Goal: Check status: Check status

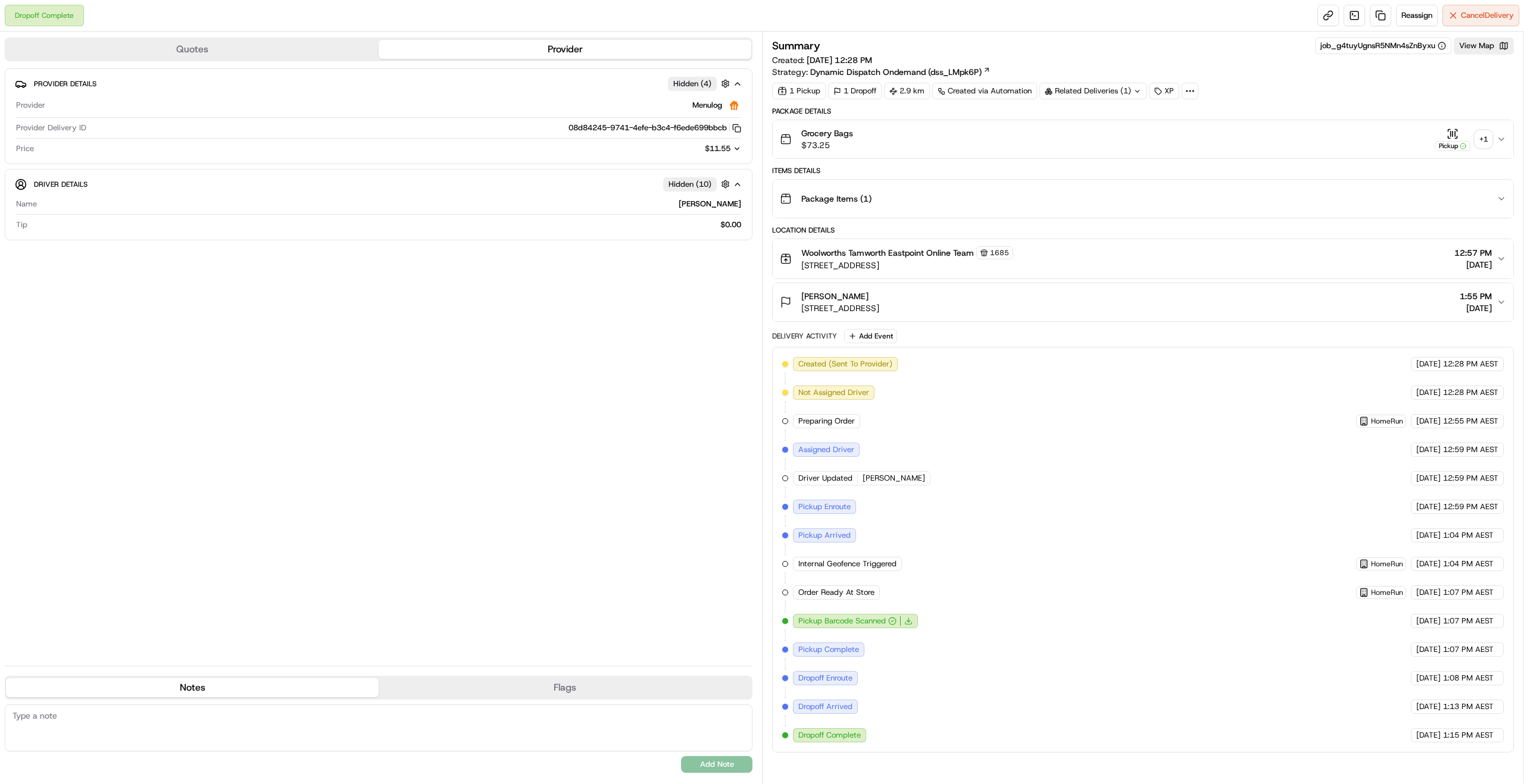
click at [1483, 146] on div "+ 1" at bounding box center [1483, 139] width 17 height 17
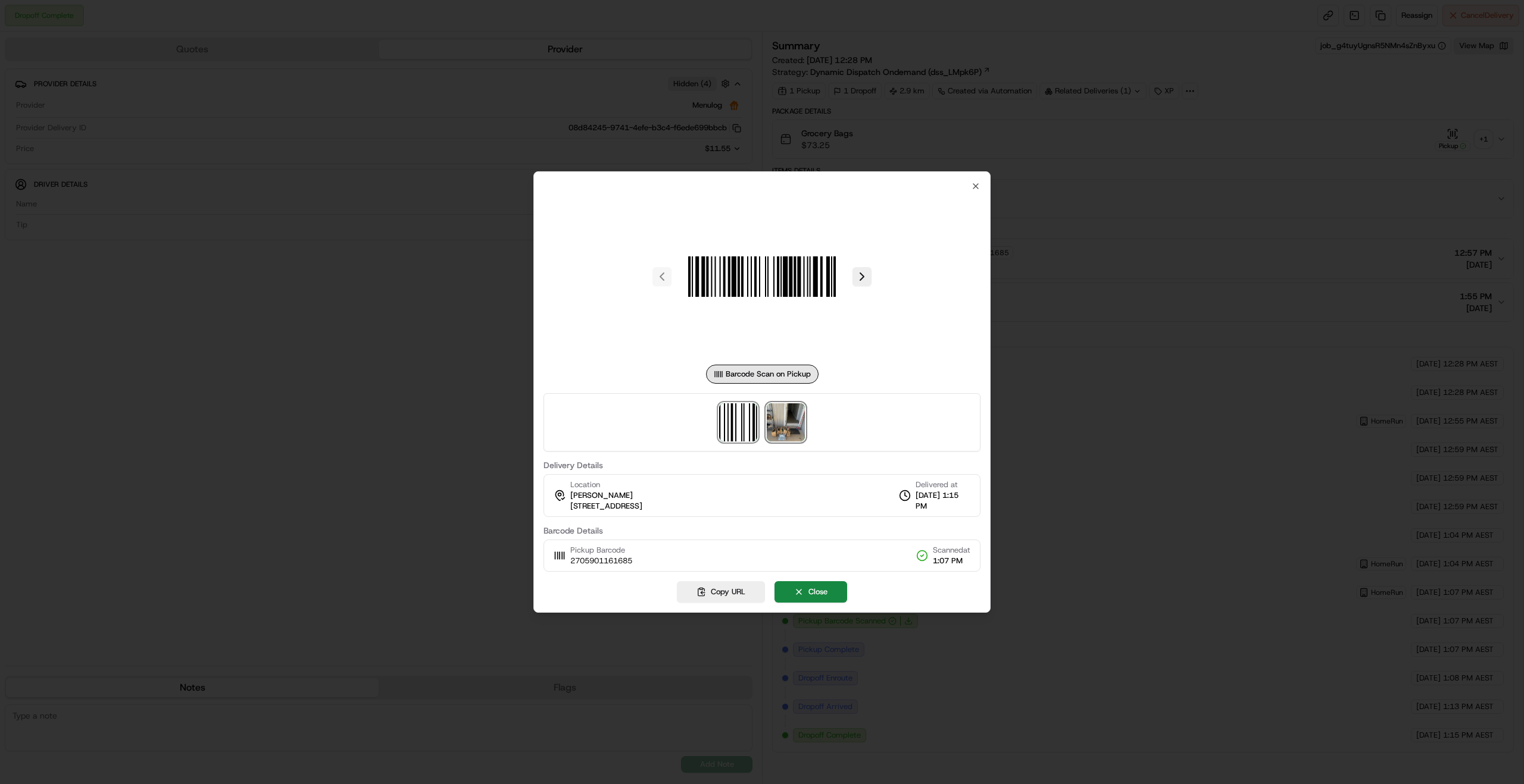
click at [780, 427] on img at bounding box center [786, 422] width 38 height 38
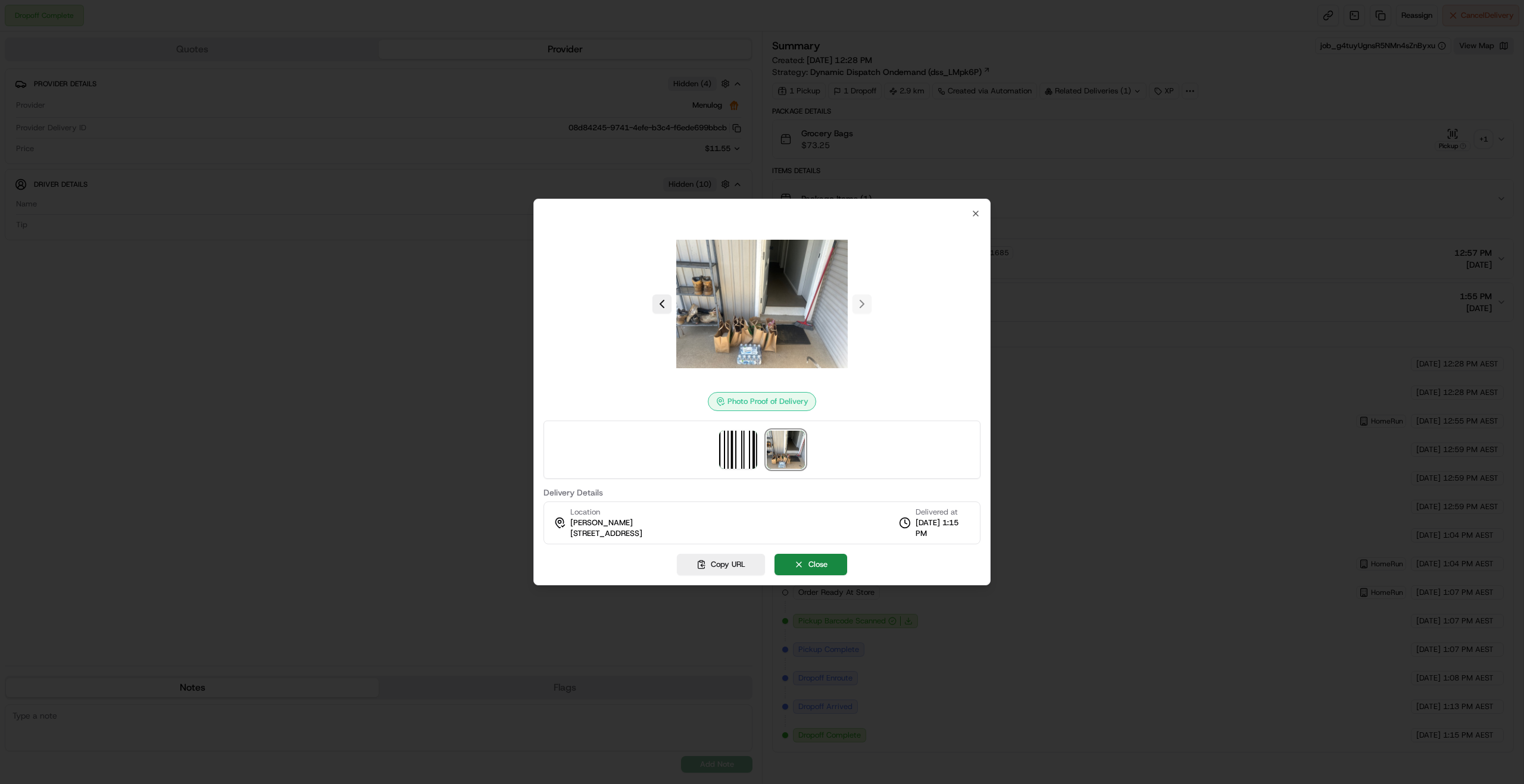
click at [1130, 343] on div at bounding box center [762, 392] width 1524 height 784
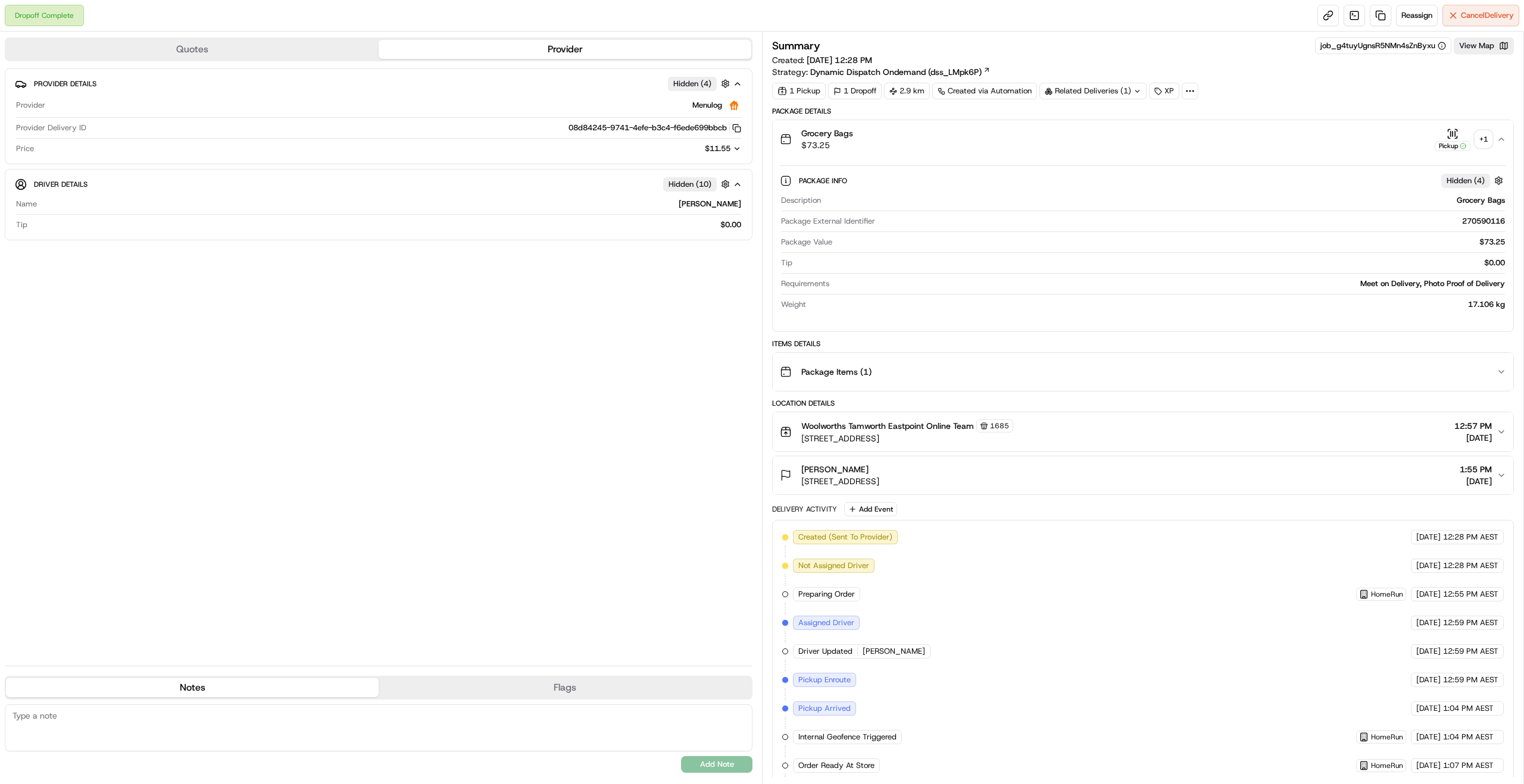
click at [1302, 149] on div "Grocery Bags $73.25 Pickup + 1" at bounding box center [1138, 139] width 717 height 24
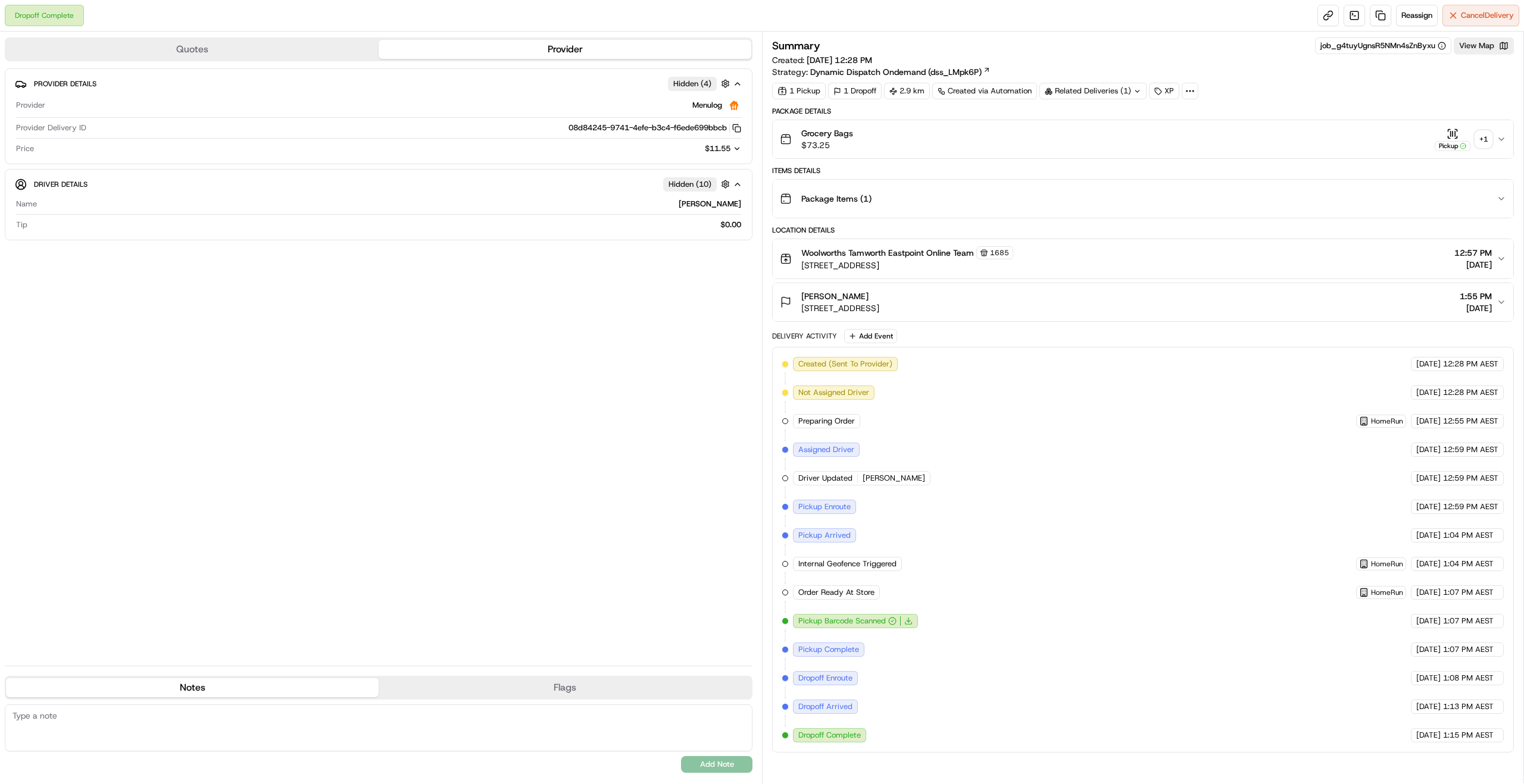
click at [1490, 142] on div "+ 1" at bounding box center [1483, 139] width 17 height 17
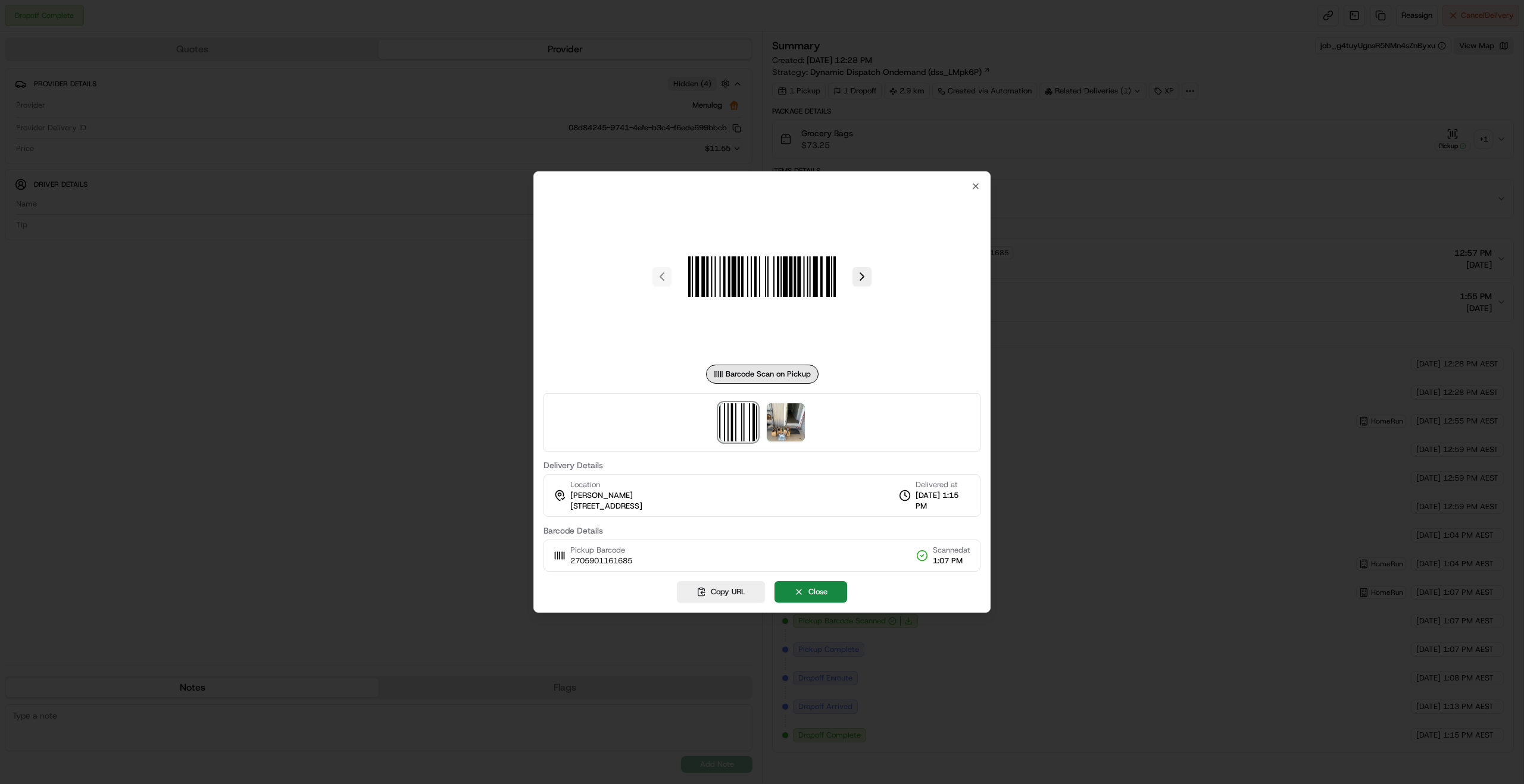
click at [1140, 260] on div at bounding box center [762, 392] width 1524 height 784
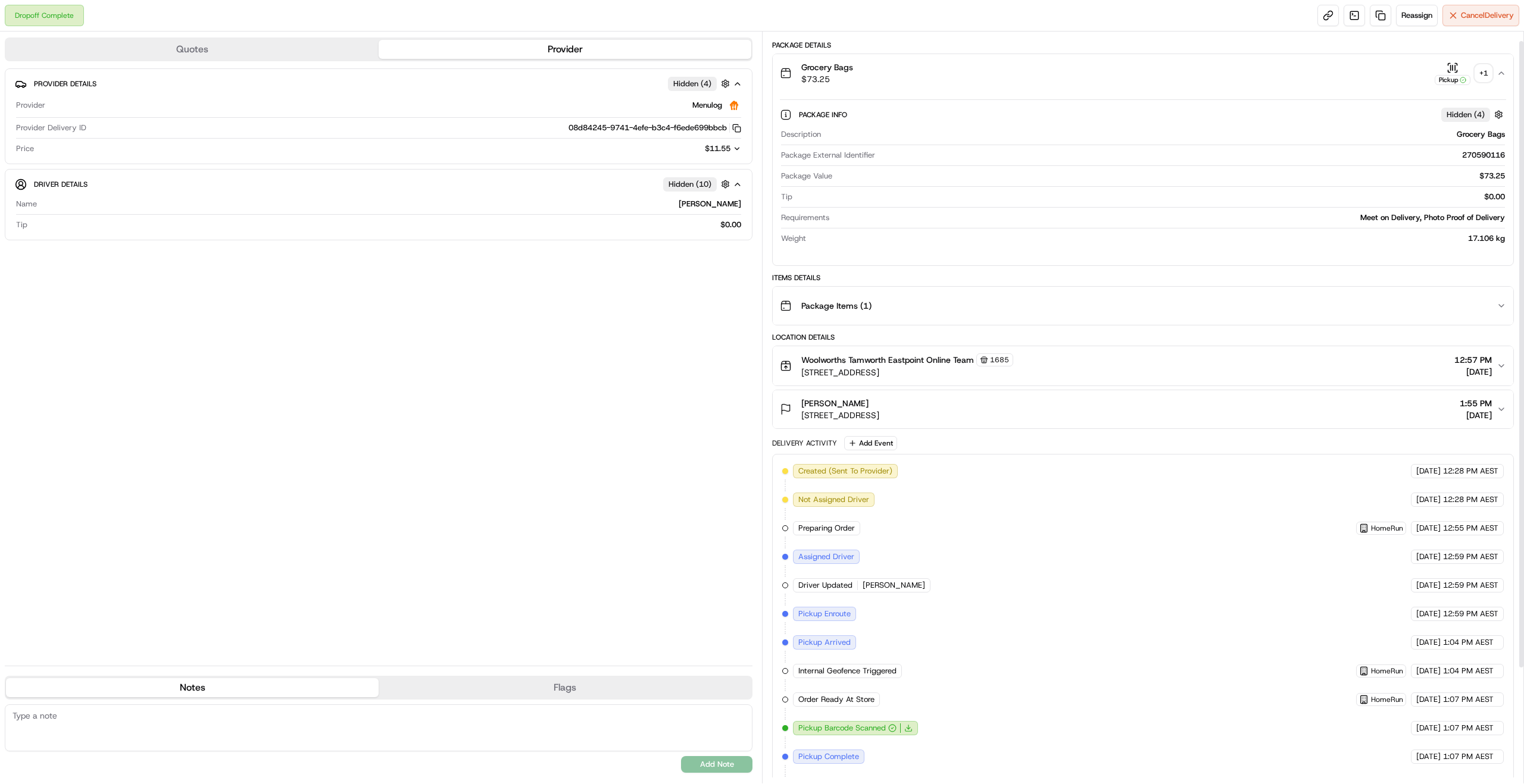
scroll to position [148, 0]
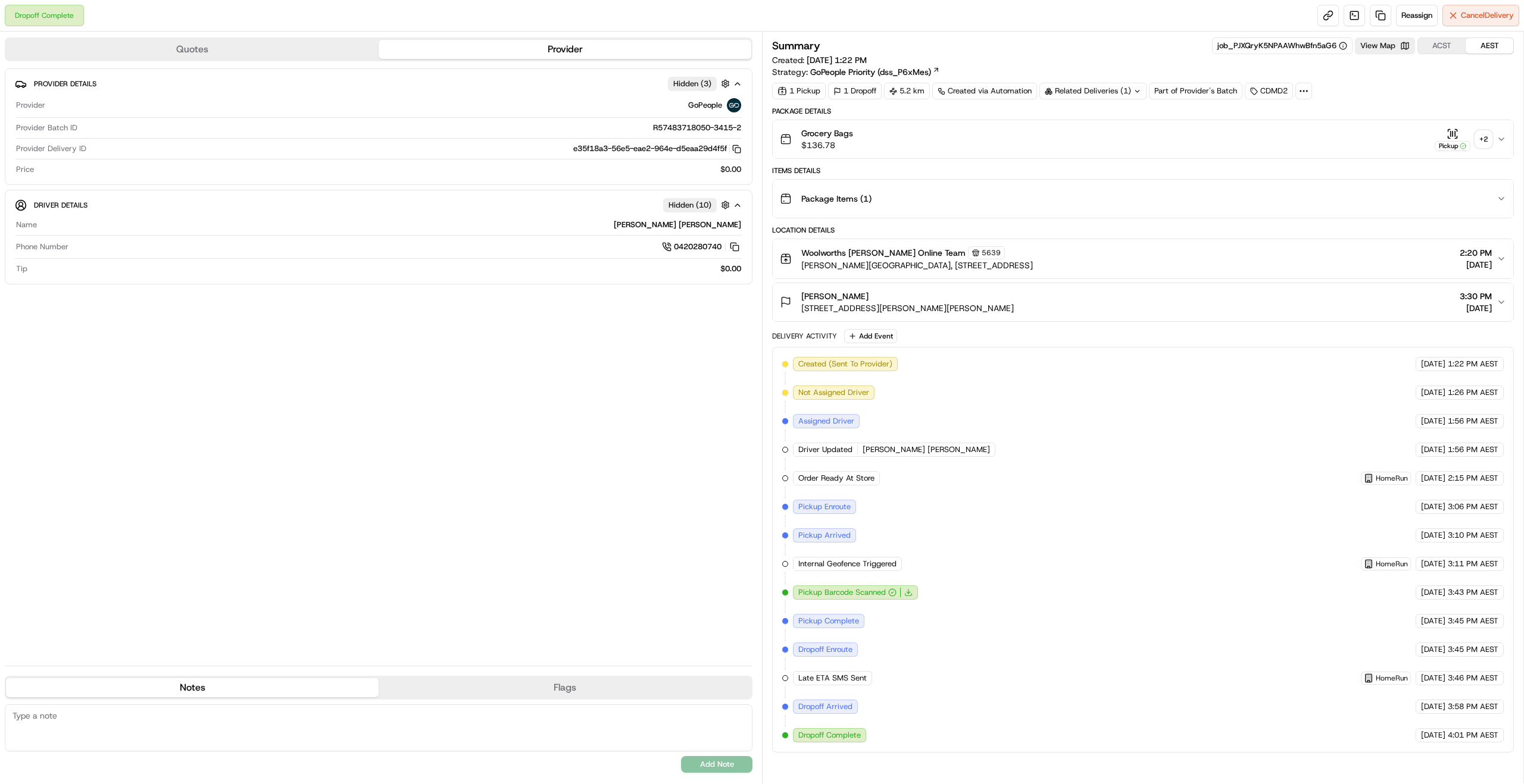
click at [1487, 142] on div "+ 2" at bounding box center [1483, 139] width 17 height 17
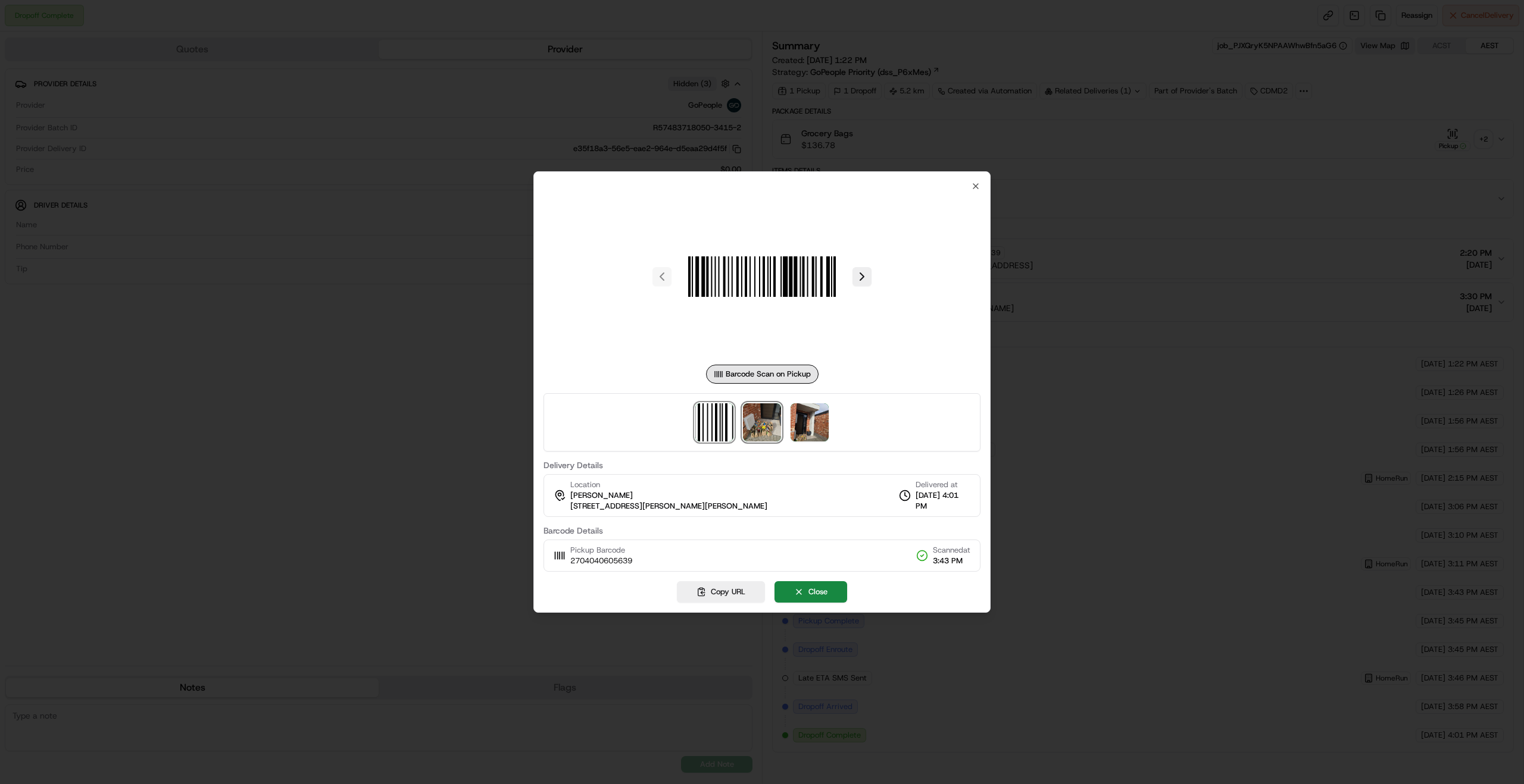
click at [773, 424] on img at bounding box center [762, 422] width 38 height 38
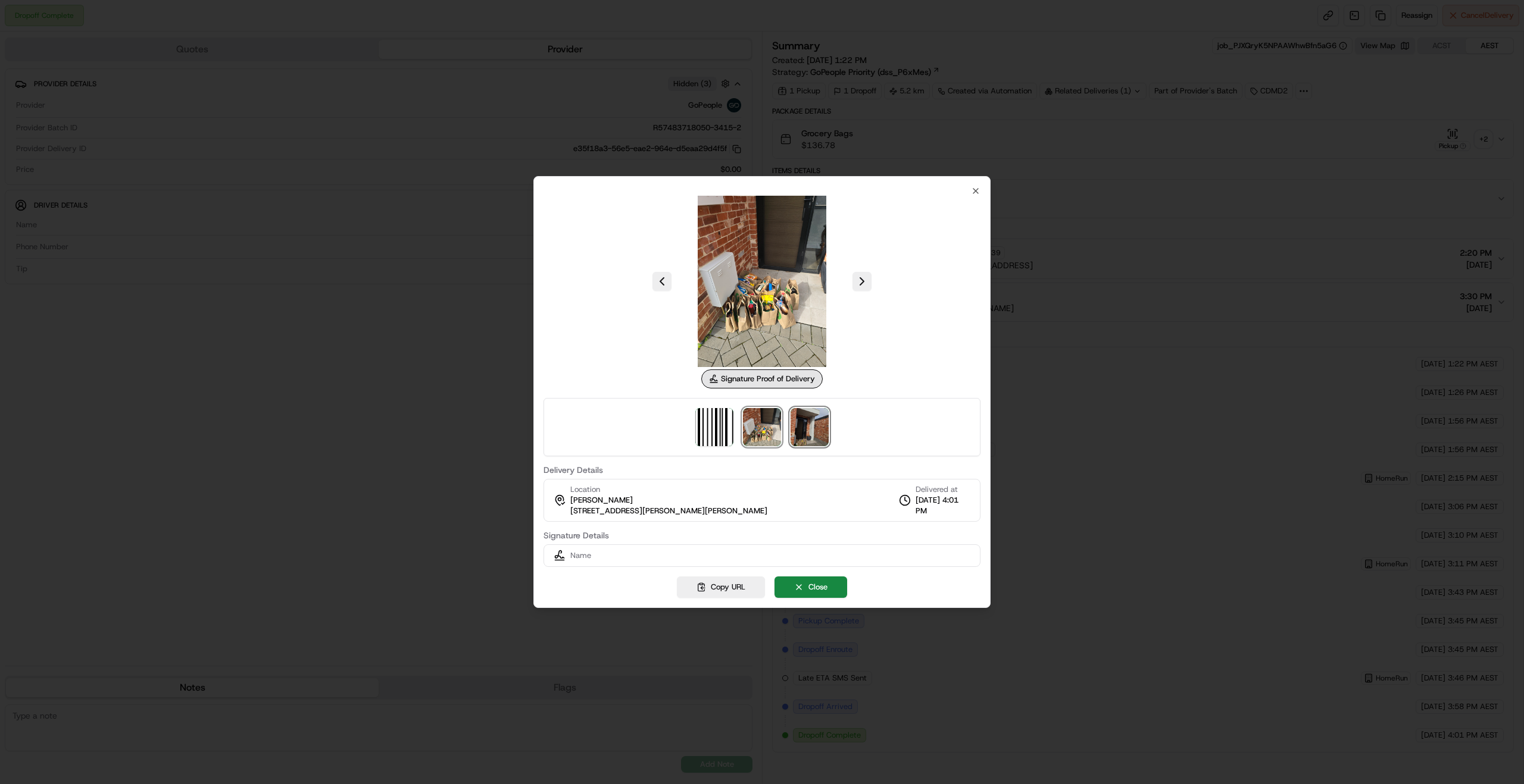
click at [810, 423] on img at bounding box center [809, 427] width 38 height 38
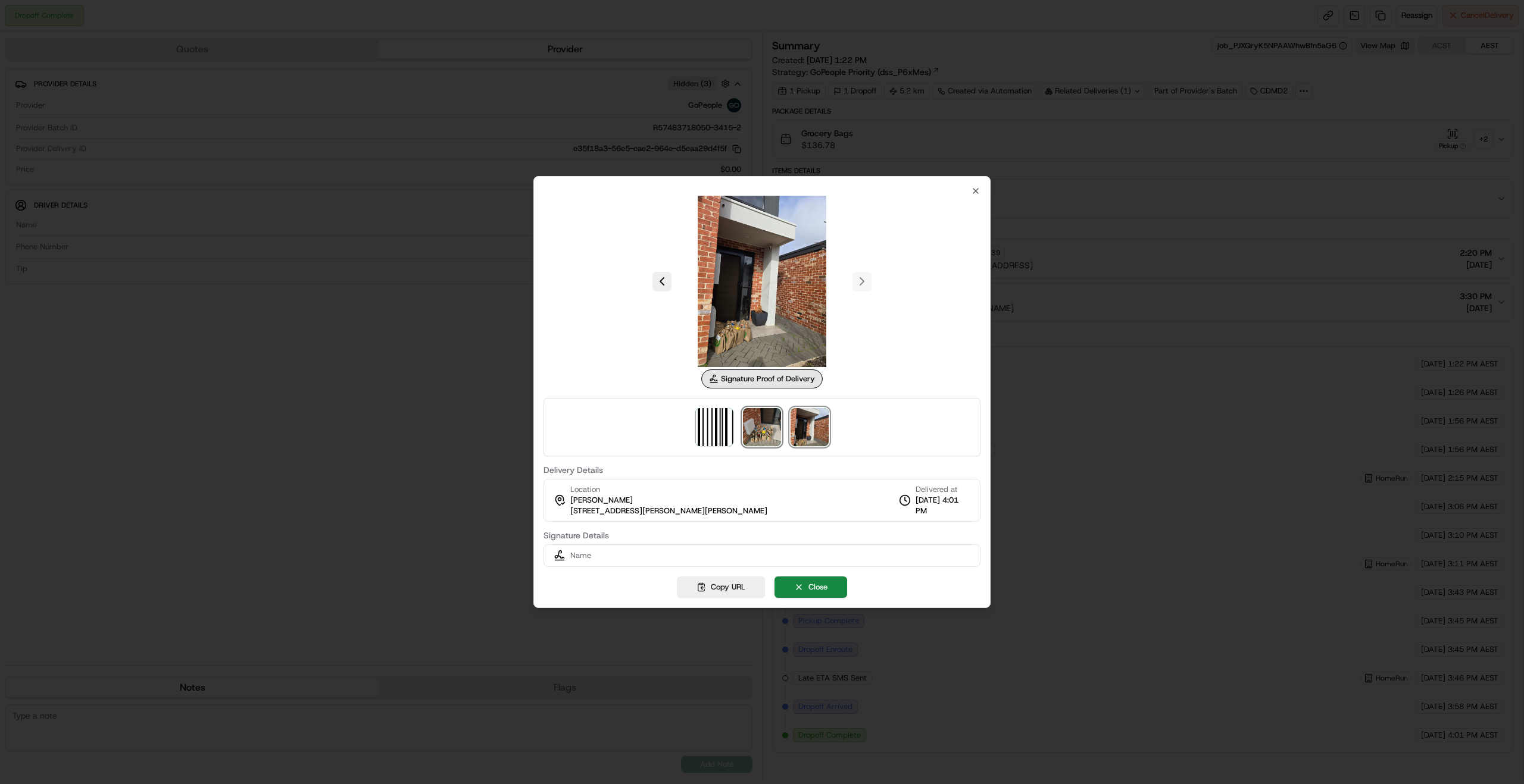
click at [777, 431] on img at bounding box center [762, 427] width 38 height 38
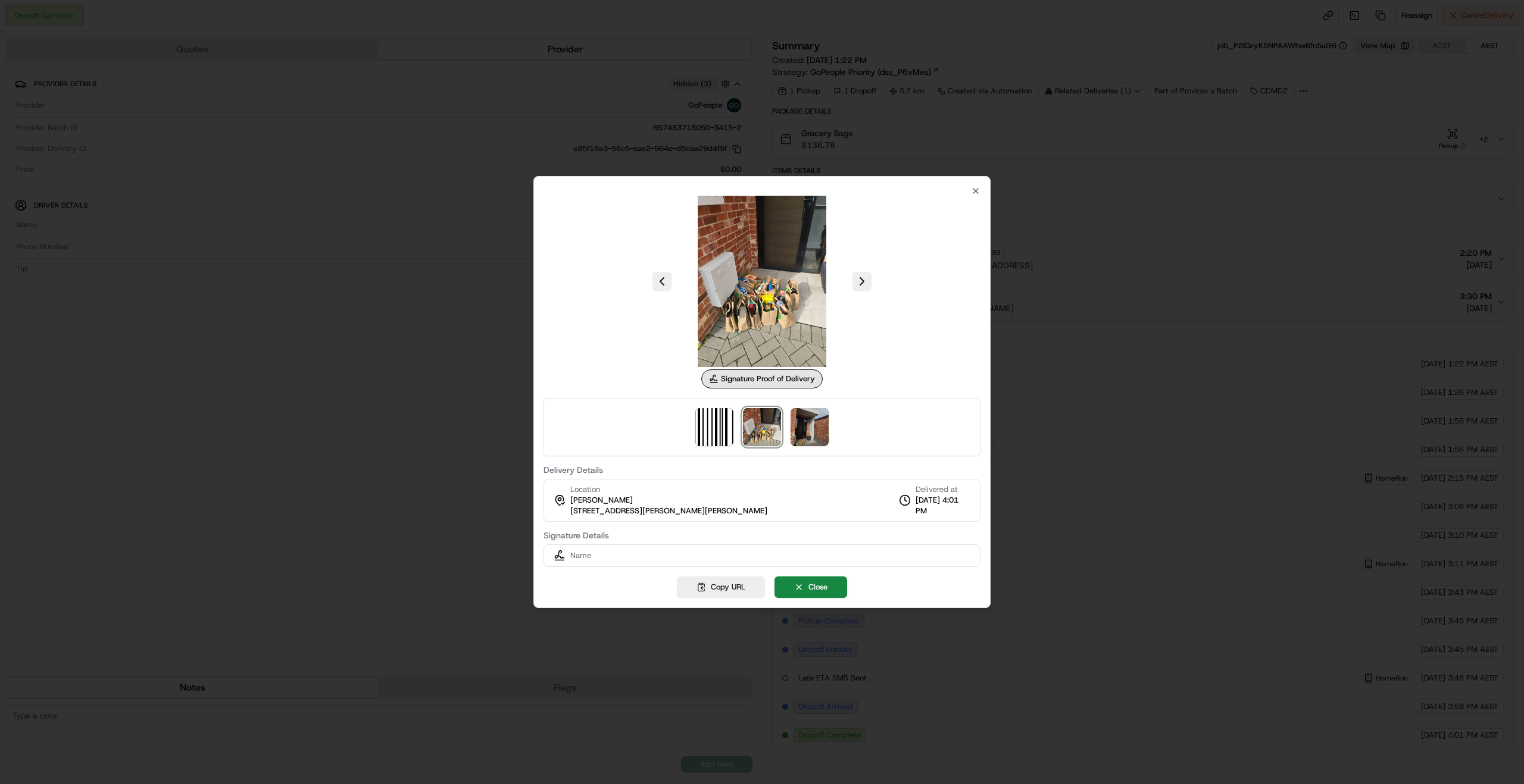
drag, startPoint x: 764, startPoint y: 313, endPoint x: 818, endPoint y: 443, distance: 140.8
click at [819, 451] on div at bounding box center [762, 427] width 437 height 59
click at [816, 435] on img at bounding box center [809, 427] width 38 height 38
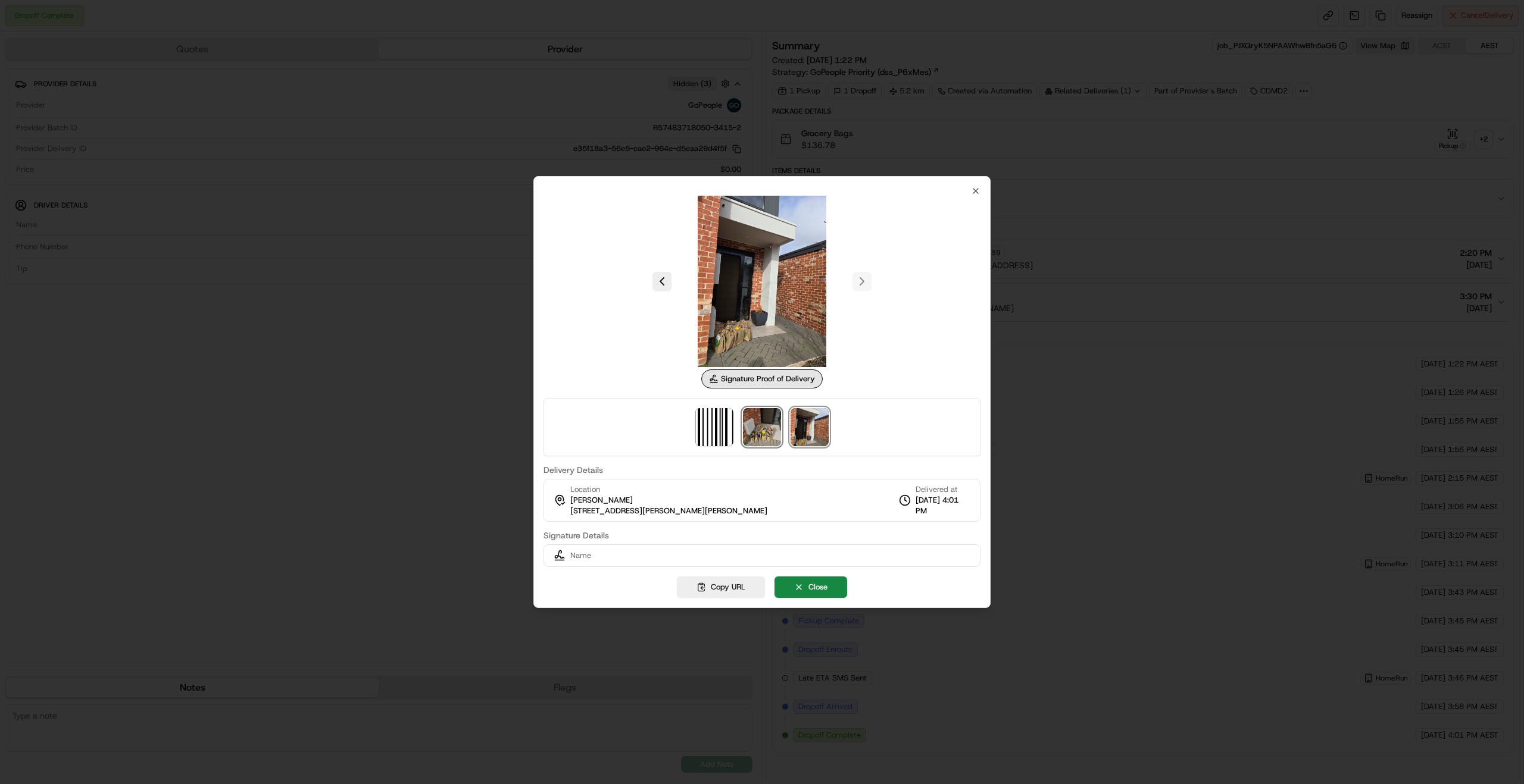
click at [774, 428] on img at bounding box center [762, 427] width 38 height 38
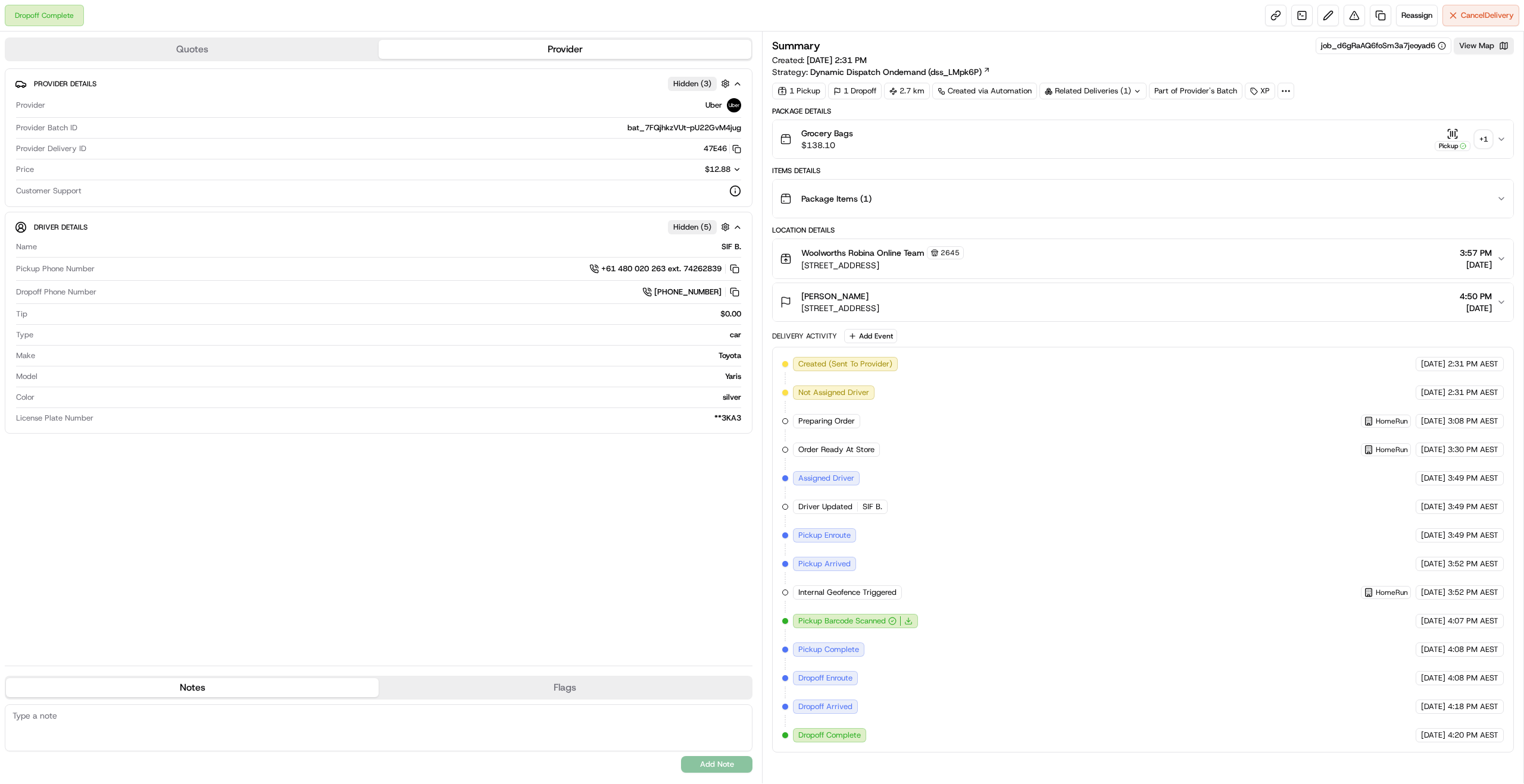
click at [1486, 143] on div "+ 1" at bounding box center [1483, 139] width 17 height 17
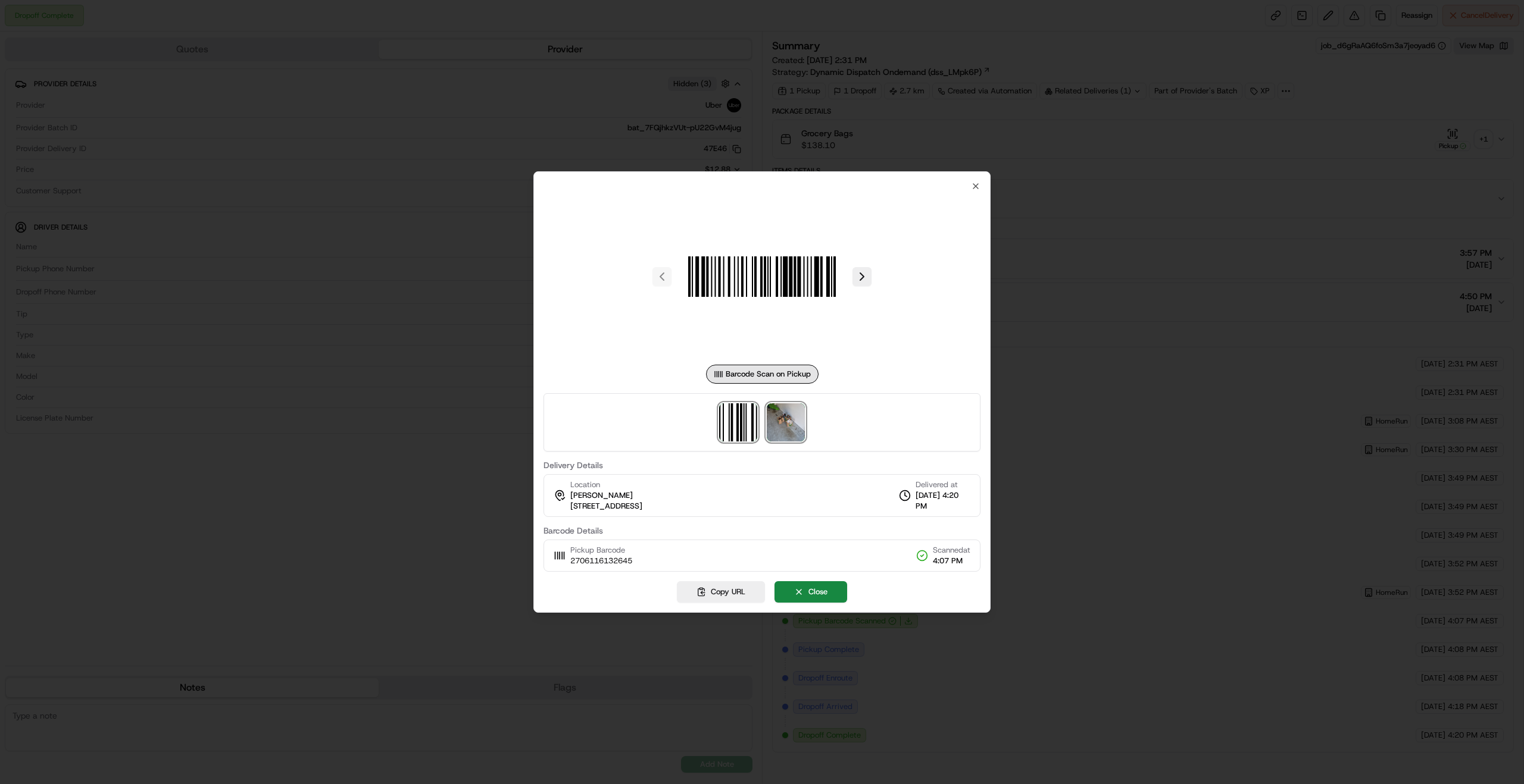
click at [782, 422] on img at bounding box center [786, 422] width 38 height 38
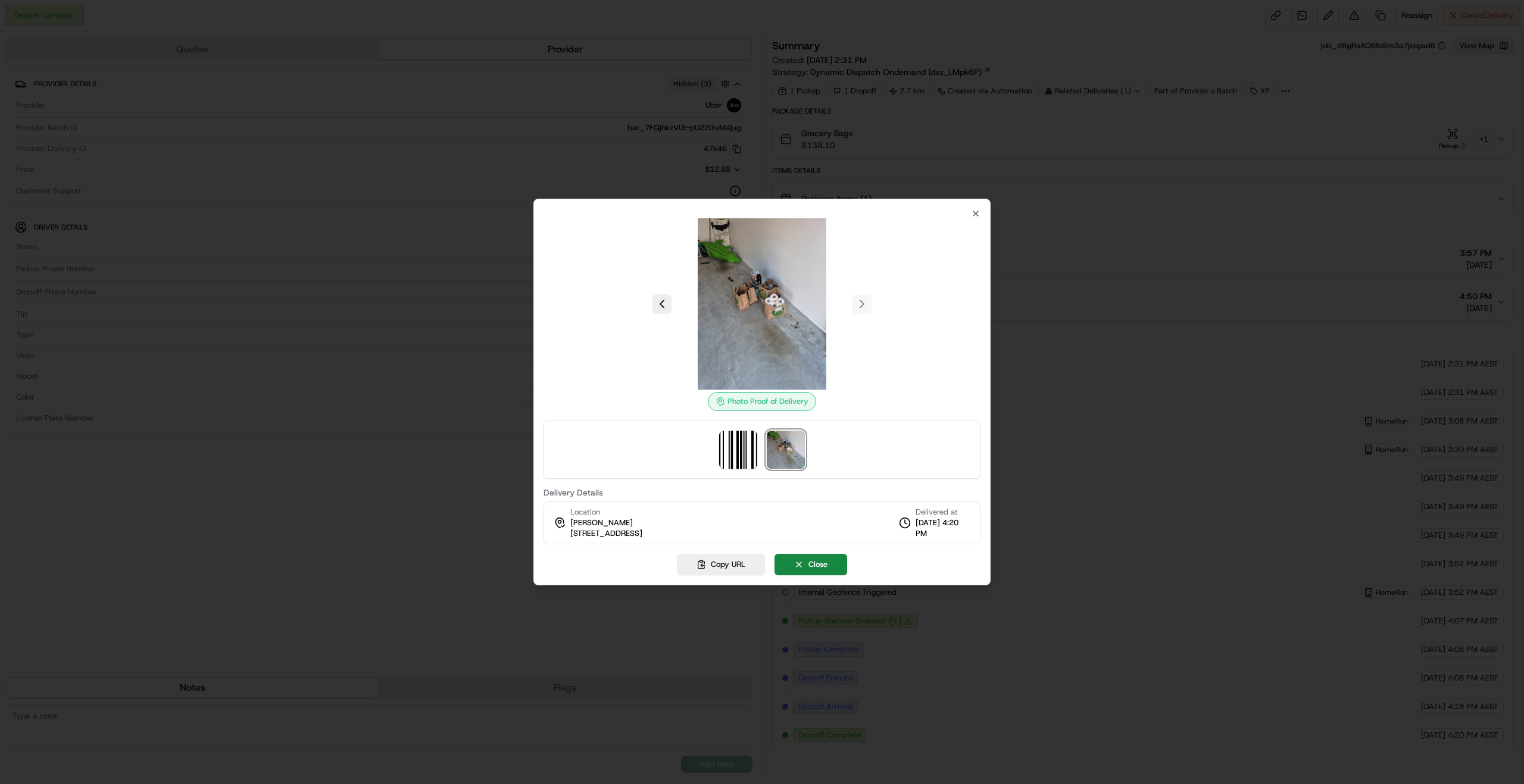
click at [1129, 353] on div at bounding box center [762, 392] width 1524 height 784
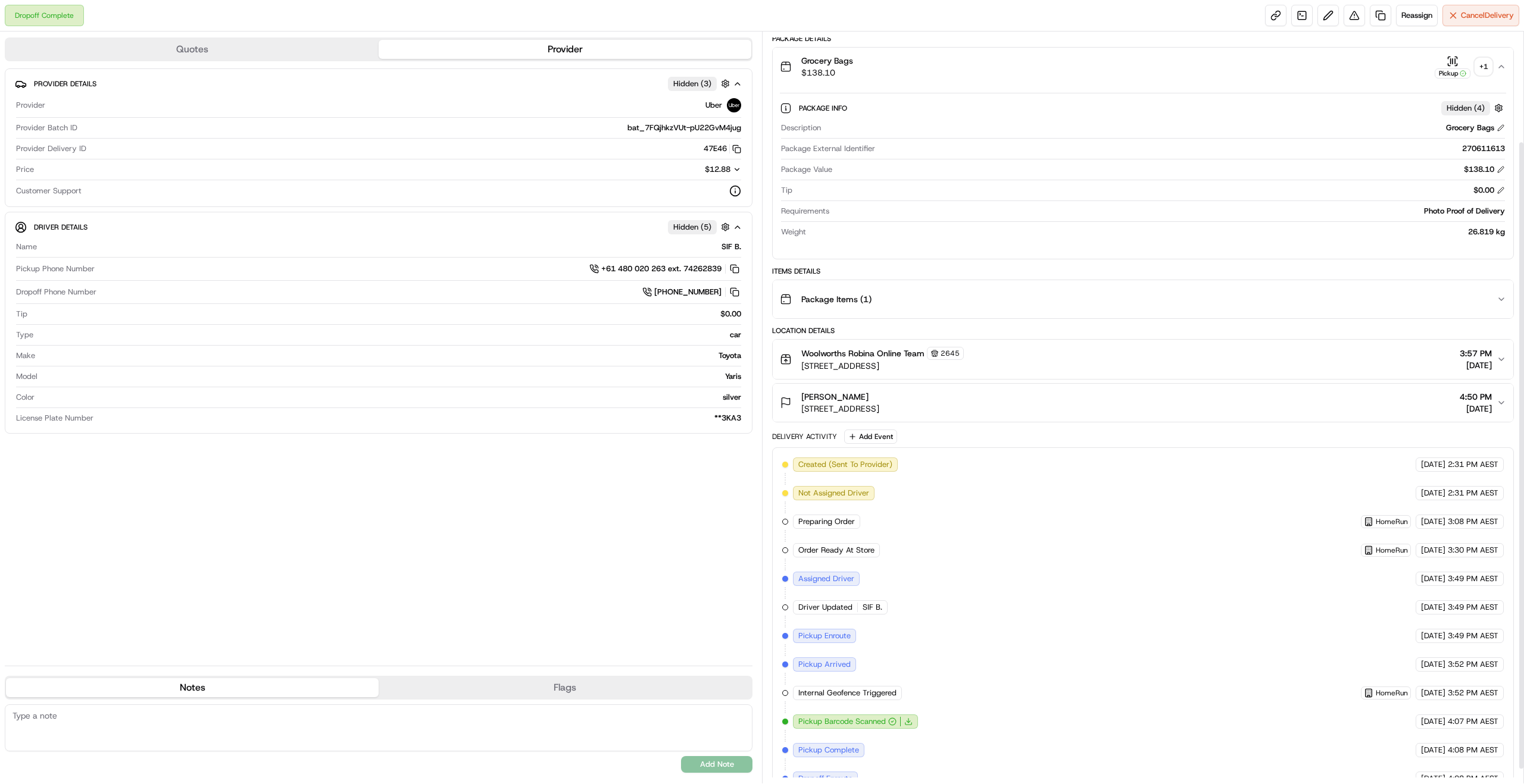
scroll to position [148, 0]
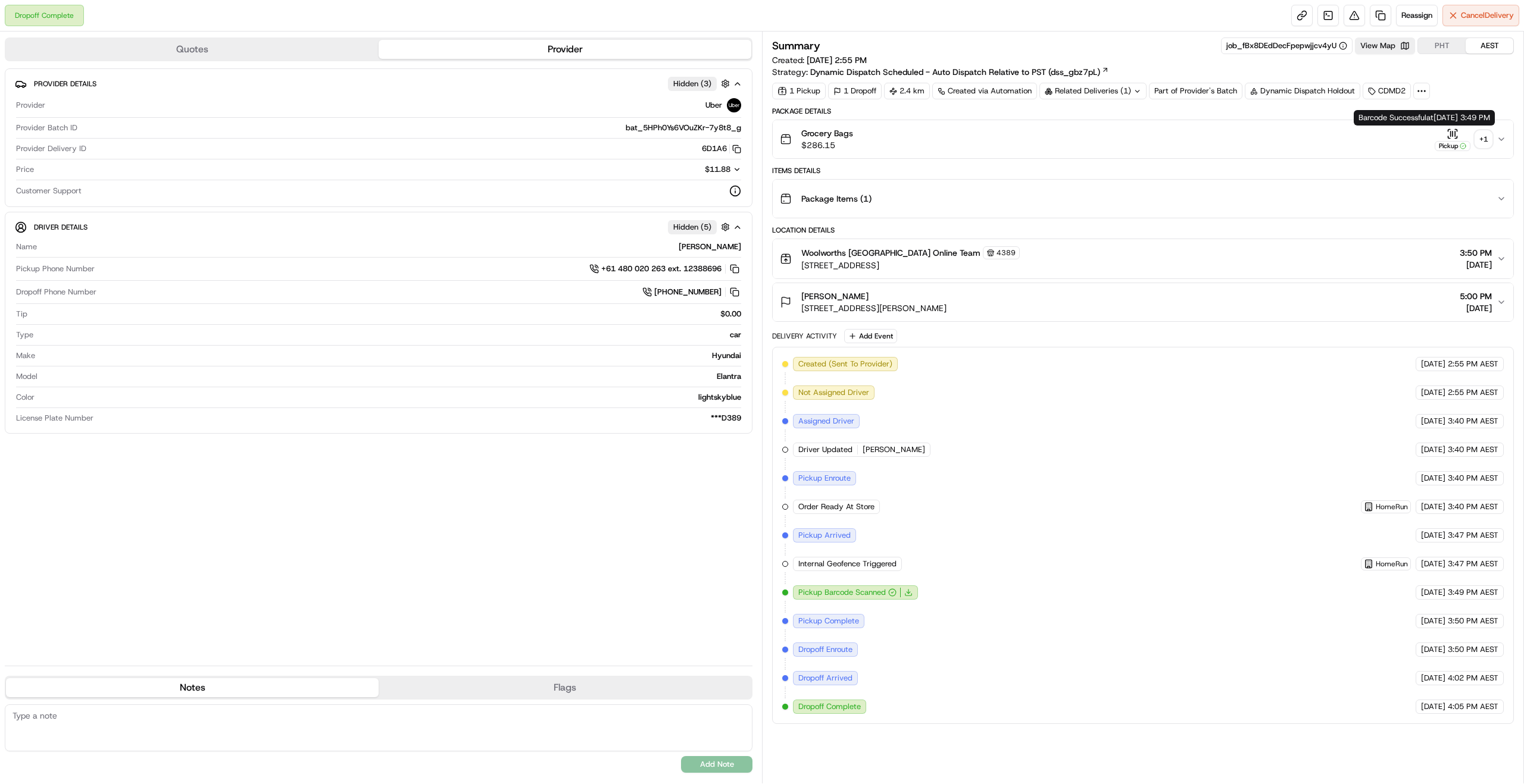
click at [1487, 140] on div "+ 1" at bounding box center [1483, 139] width 17 height 17
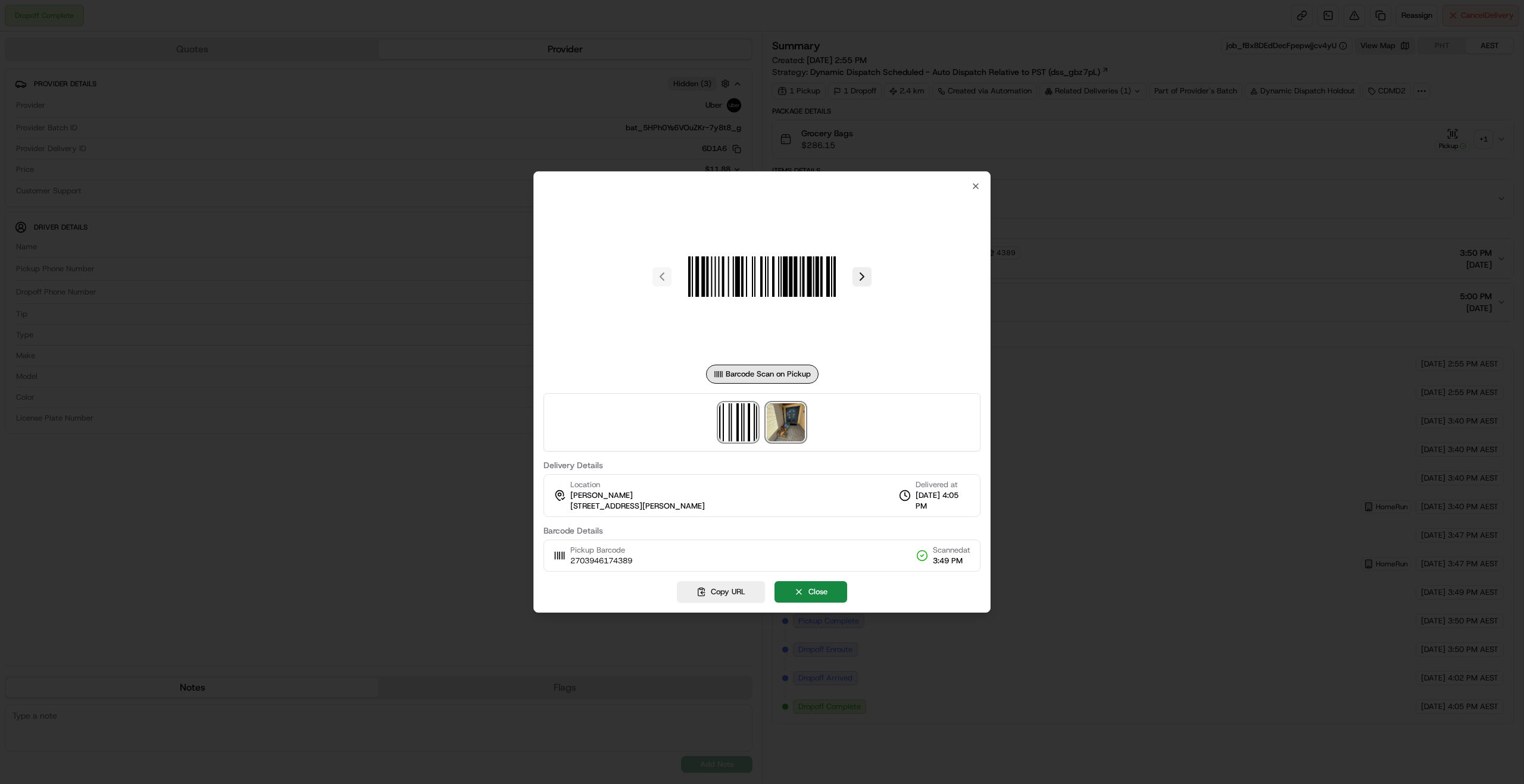
click at [796, 422] on img at bounding box center [786, 422] width 38 height 38
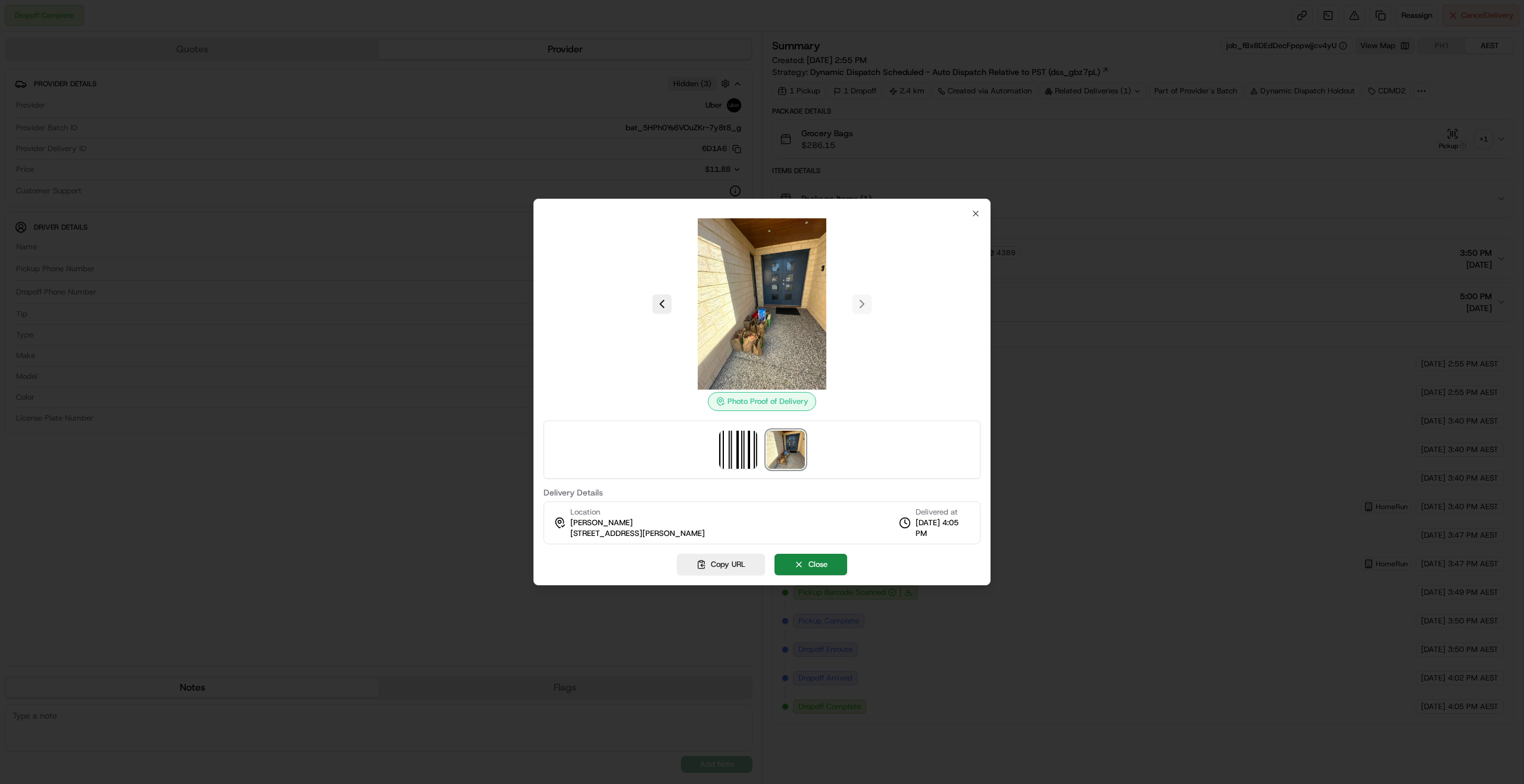
click at [776, 335] on img at bounding box center [762, 304] width 172 height 172
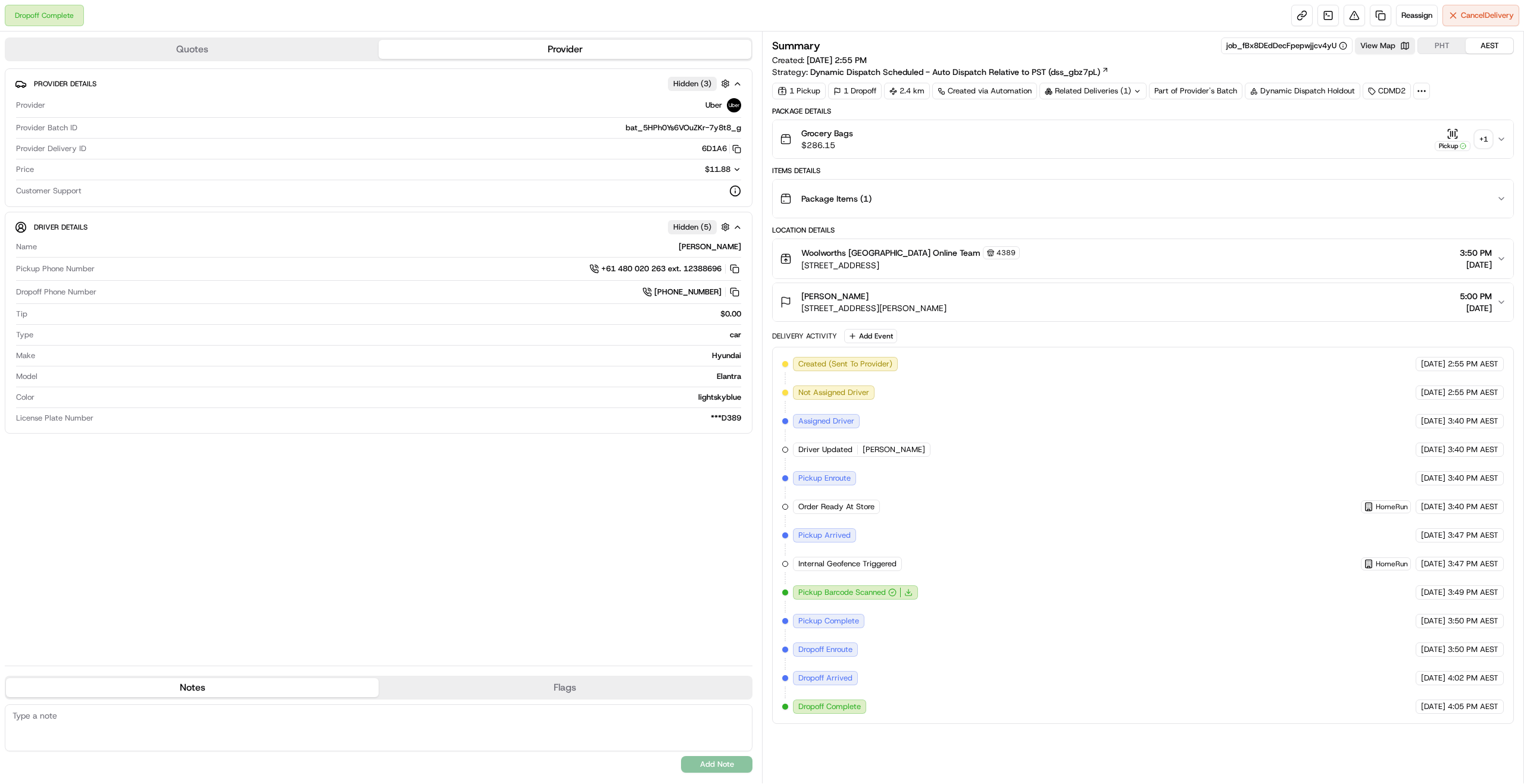
click at [1486, 140] on div "+ 1" at bounding box center [1483, 139] width 17 height 17
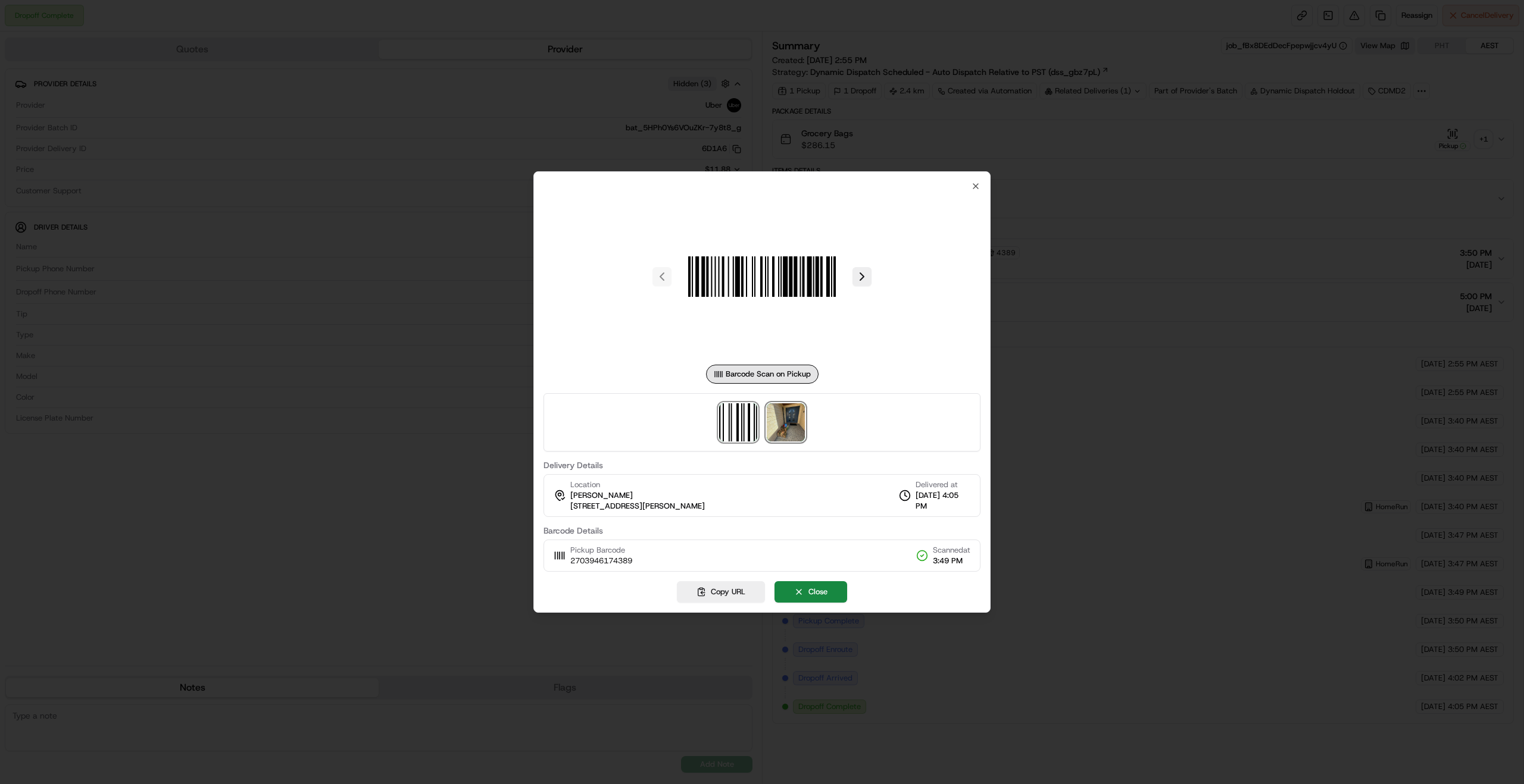
click at [780, 411] on img at bounding box center [786, 422] width 38 height 38
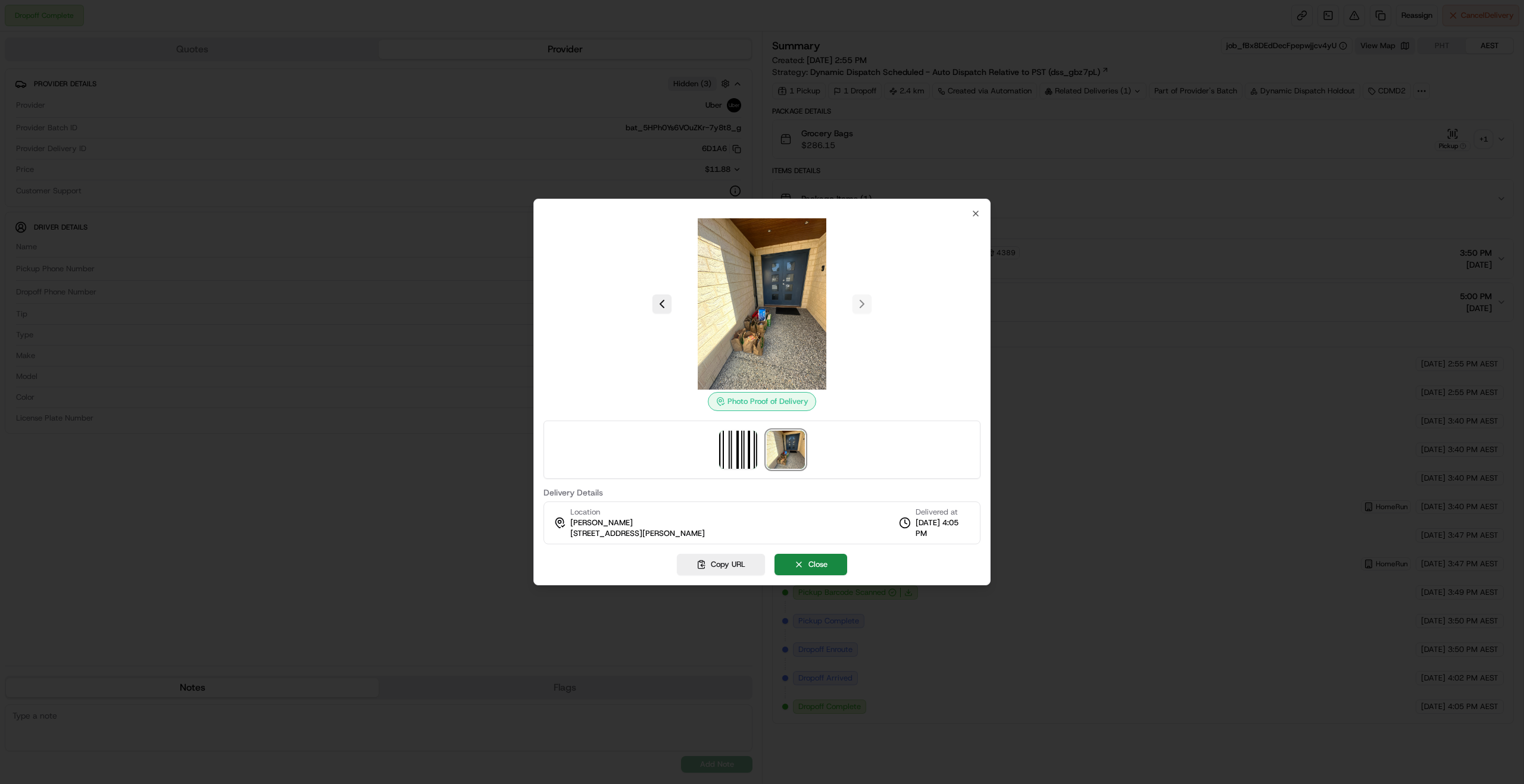
click at [1071, 345] on div at bounding box center [762, 392] width 1524 height 784
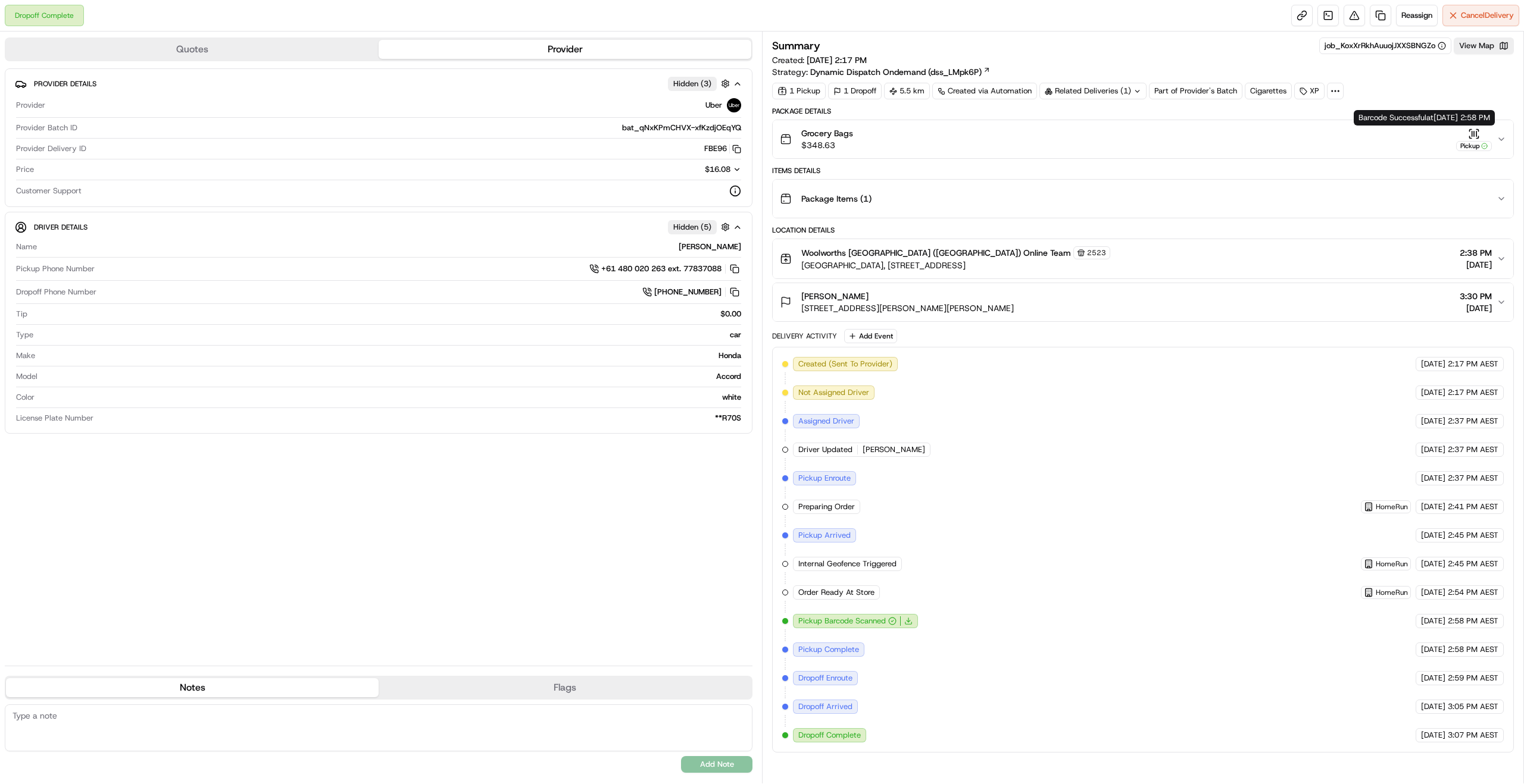
click at [1503, 140] on icon "button" at bounding box center [1501, 139] width 9 height 9
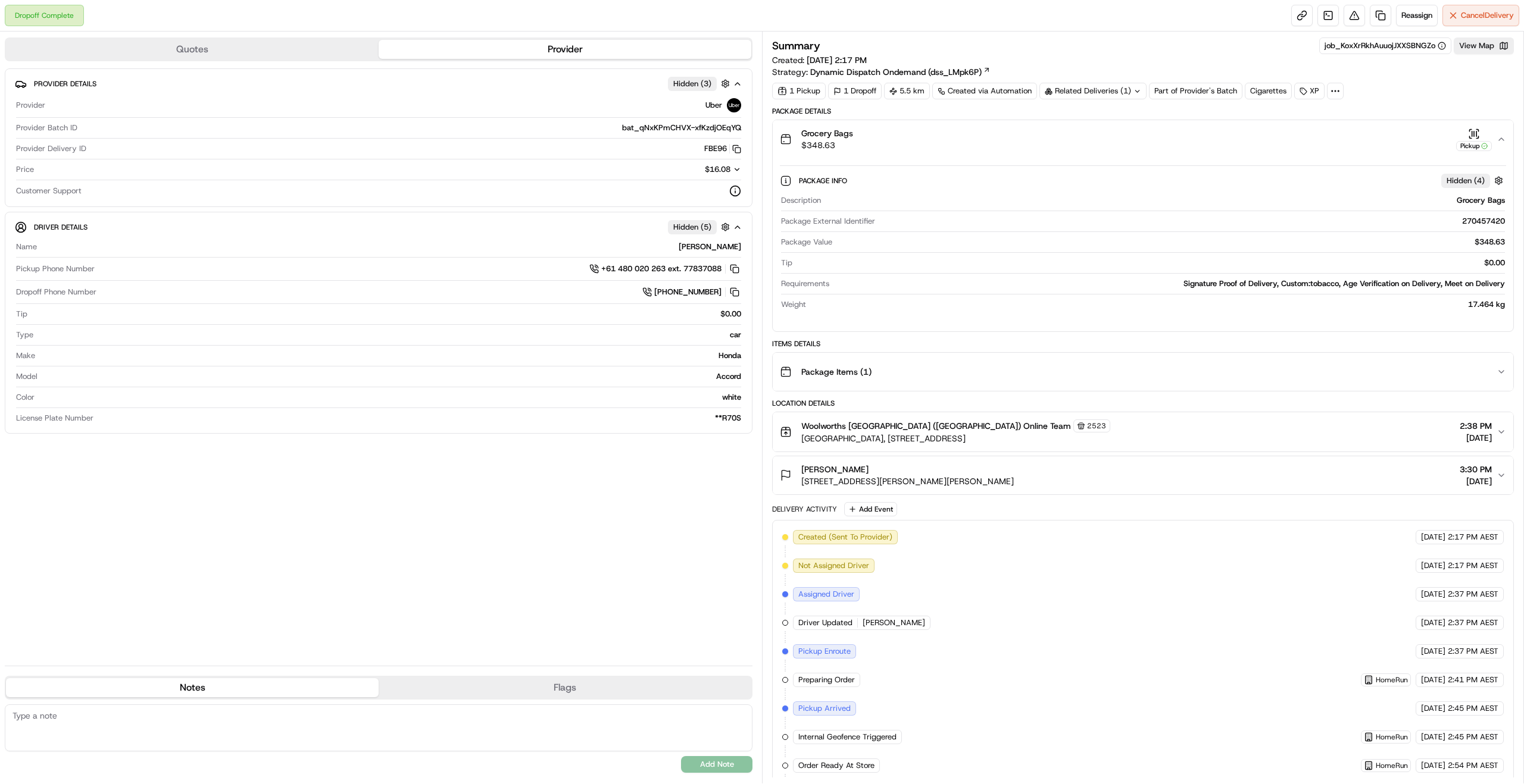
click at [1503, 140] on icon "button" at bounding box center [1501, 139] width 9 height 9
